Goal: Task Accomplishment & Management: Use online tool/utility

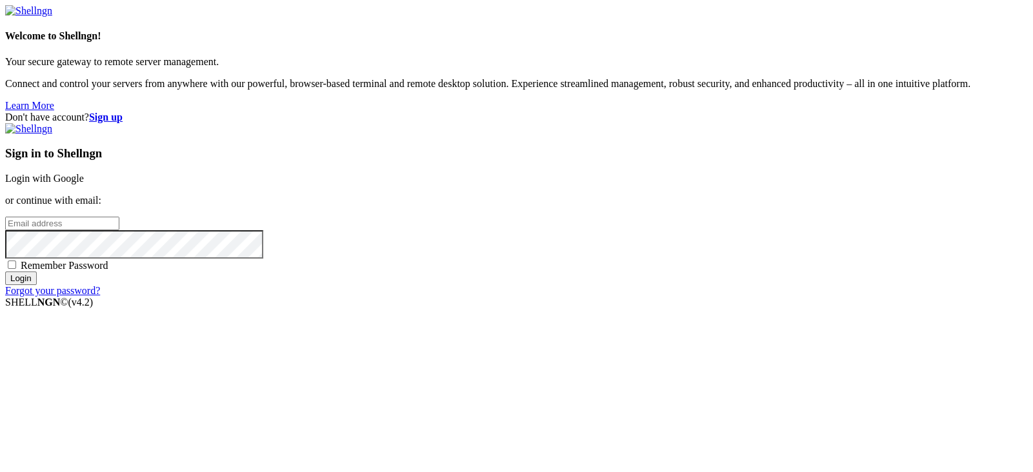
type input "[EMAIL_ADDRESS][DOMAIN_NAME]"
click at [84, 173] on link "Login with Google" at bounding box center [44, 178] width 79 height 11
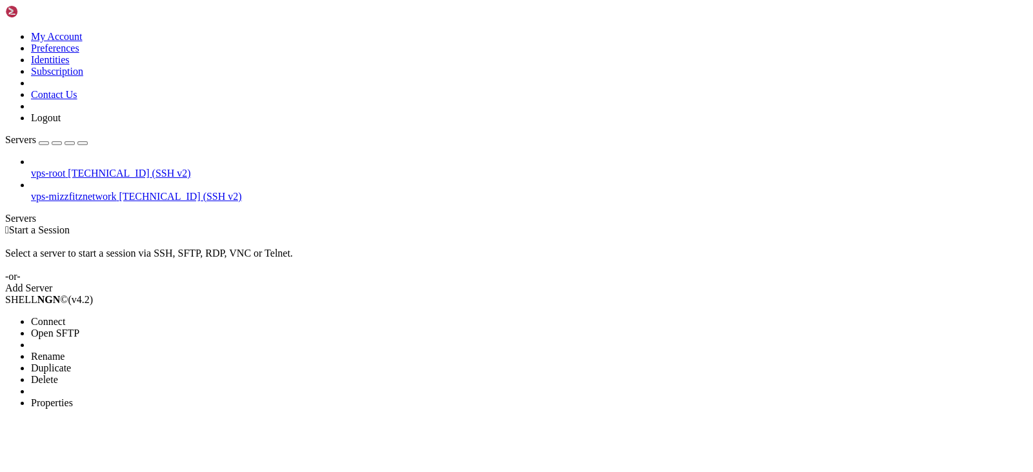
click at [143, 316] on li "Connect" at bounding box center [89, 322] width 117 height 12
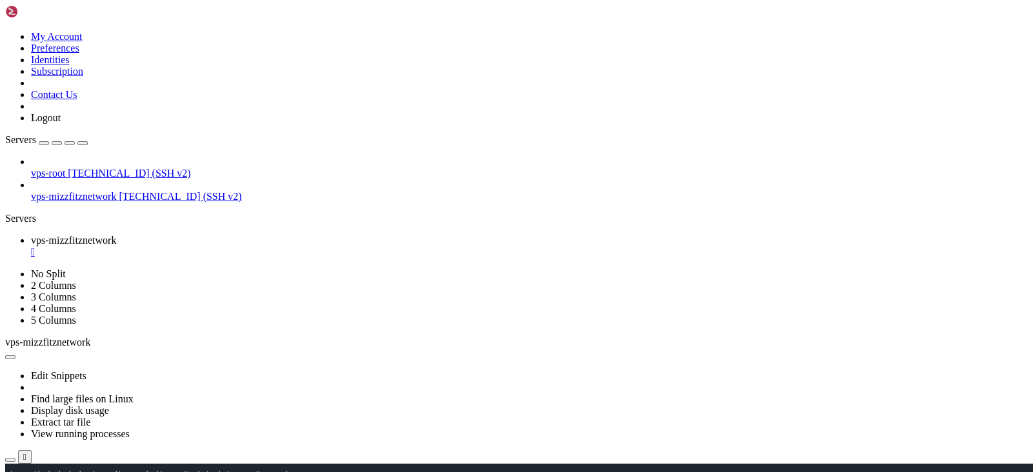
scroll to position [1335, 0]
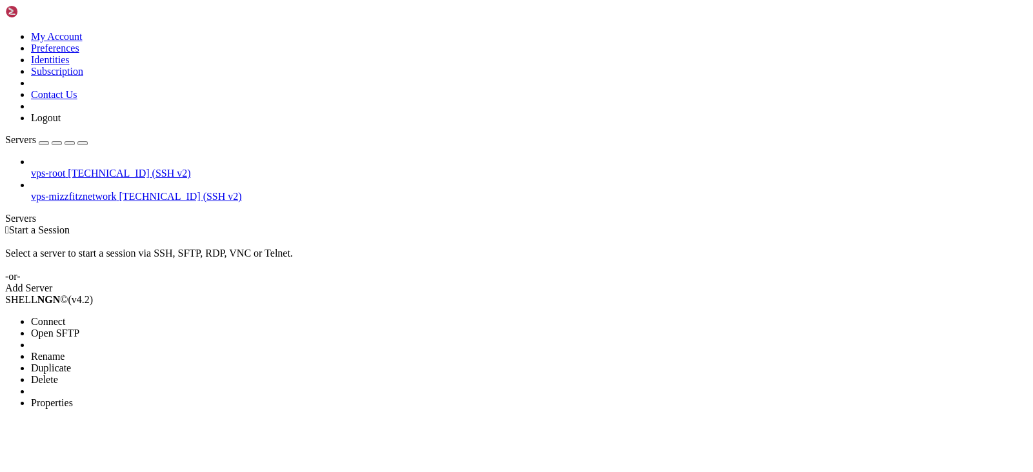
click at [57, 316] on span "Connect" at bounding box center [48, 321] width 34 height 11
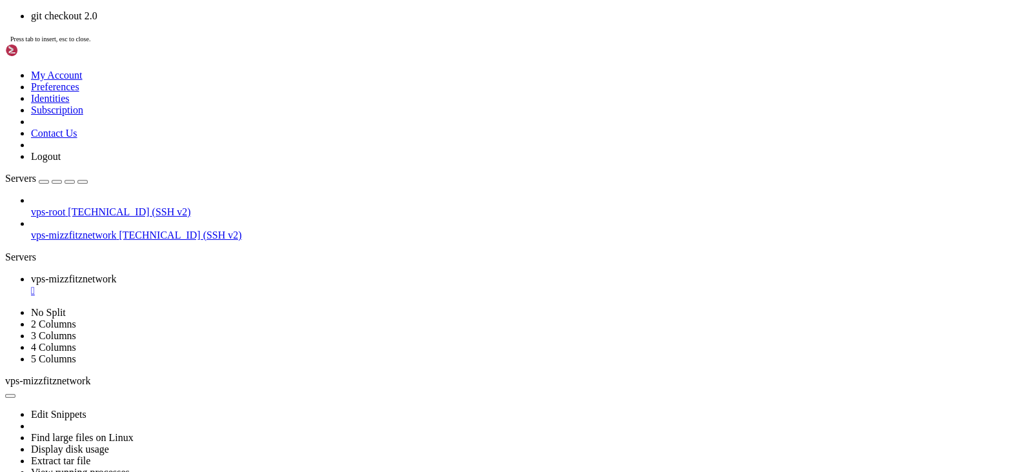
drag, startPoint x: 481, startPoint y: 415, endPoint x: 319, endPoint y: 348, distance: 175.6
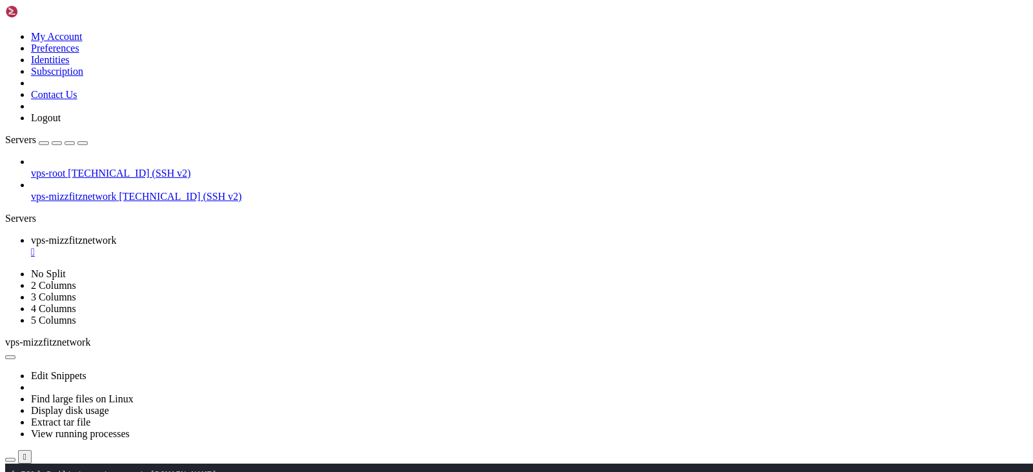
scroll to position [4574, 0]
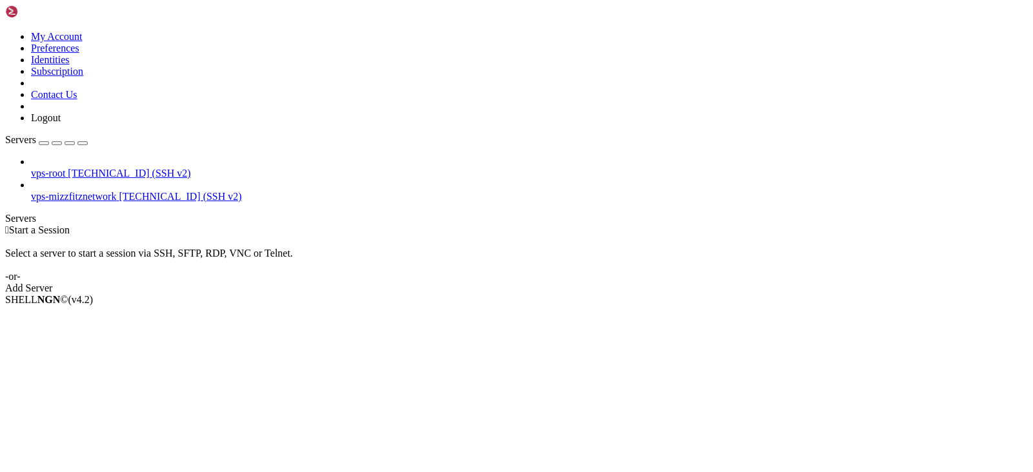
click at [57, 191] on span "vps-mizzfitznetwork" at bounding box center [73, 196] width 85 height 11
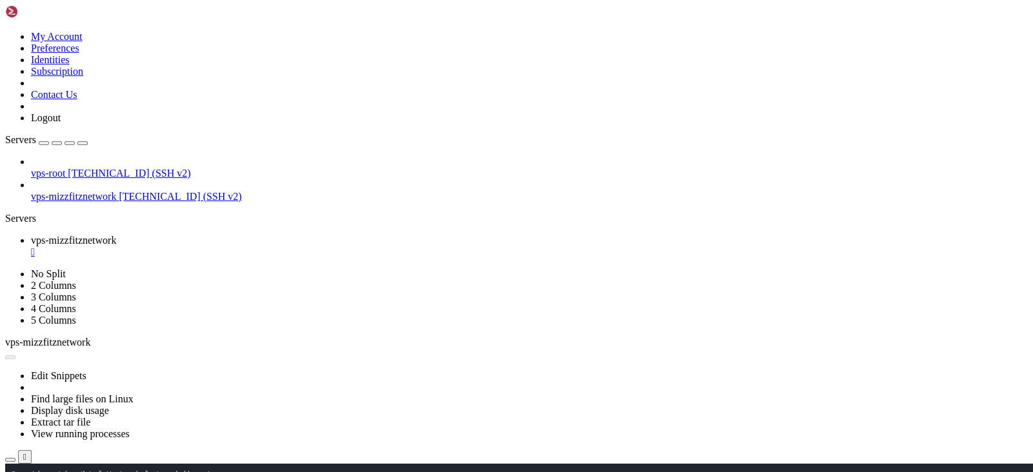
scroll to position [8231, 0]
